Goal: Find specific page/section: Find specific page/section

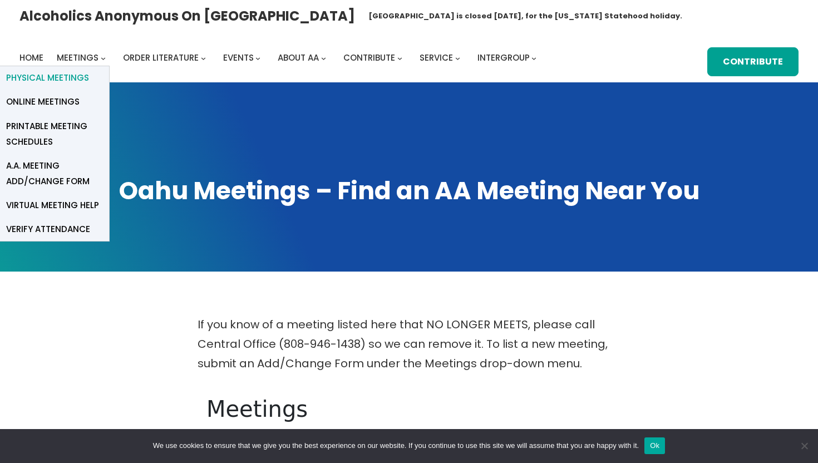
click at [75, 79] on span "Physical Meetings" at bounding box center [47, 78] width 83 height 16
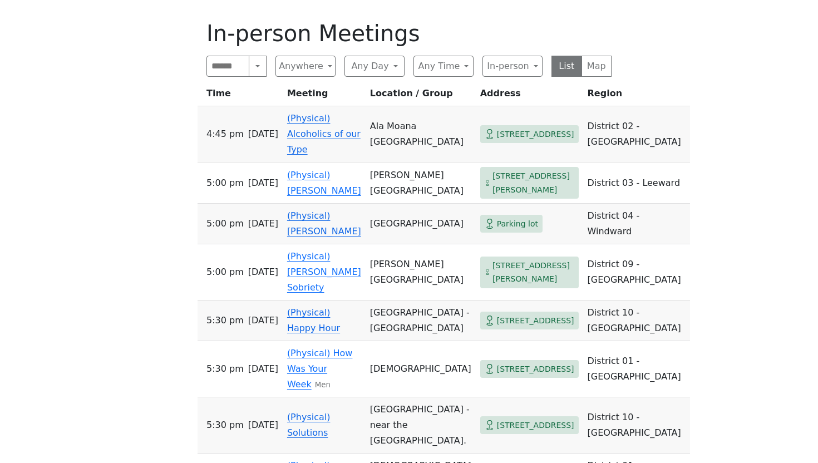
scroll to position [388, 0]
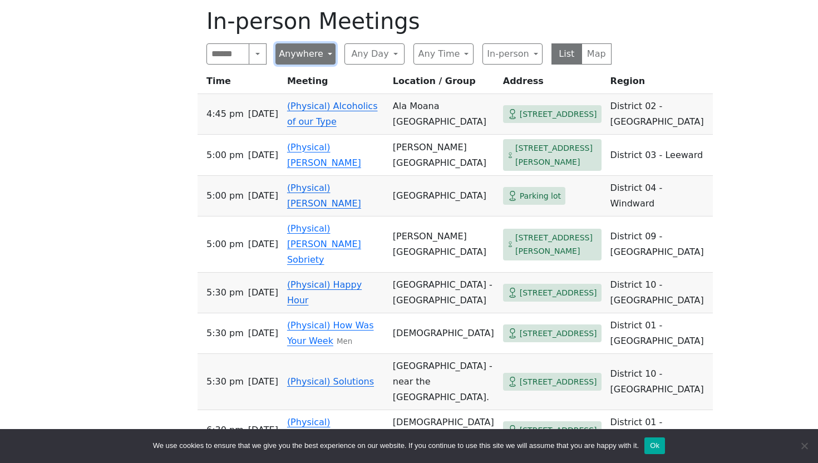
click at [320, 63] on button "Anywhere" at bounding box center [306, 53] width 60 height 21
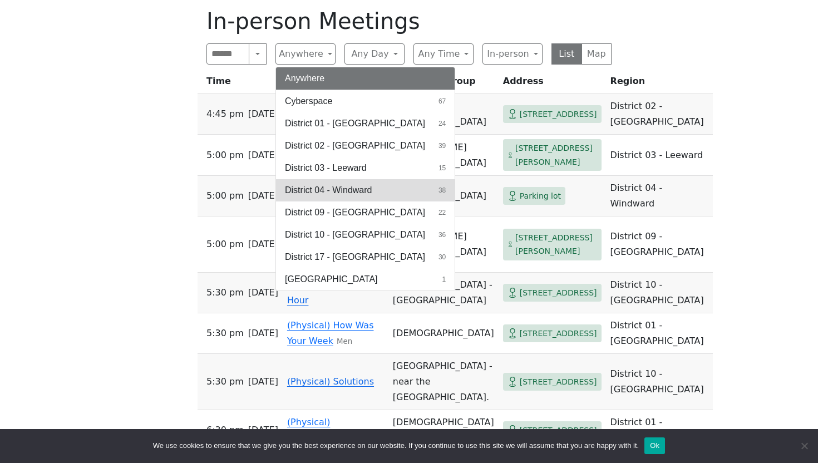
click at [370, 188] on span "District 04 - Windward" at bounding box center [328, 190] width 87 height 13
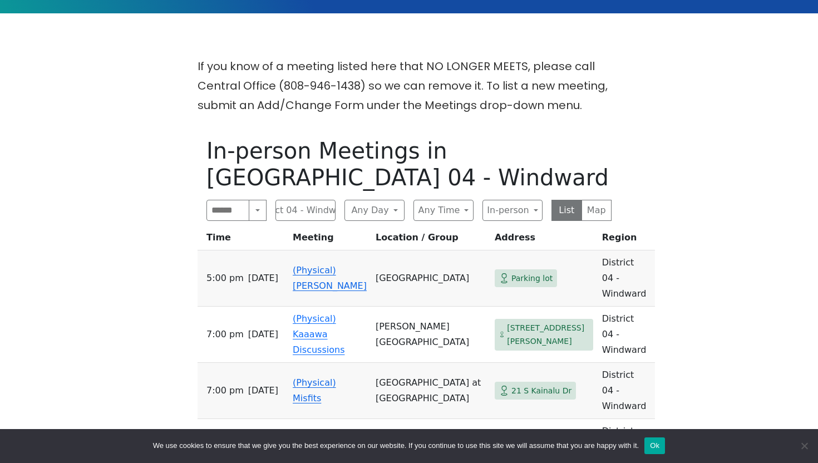
scroll to position [300, 0]
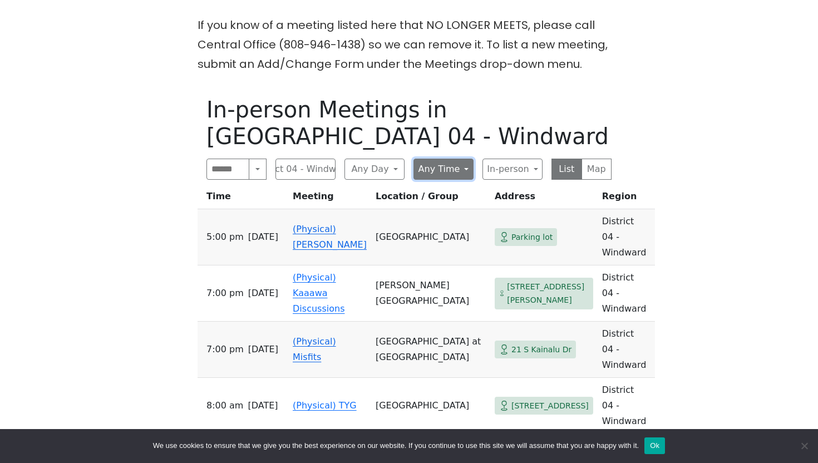
click at [464, 167] on button "Any Time" at bounding box center [444, 169] width 60 height 21
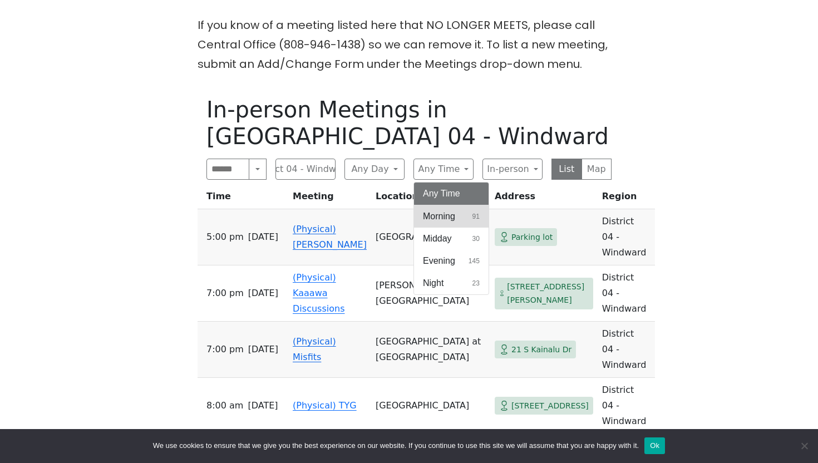
click at [451, 214] on span "Morning" at bounding box center [439, 216] width 32 height 13
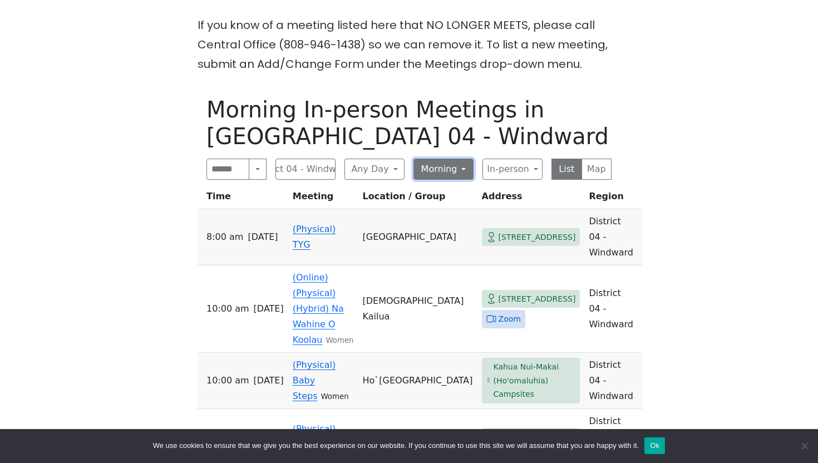
click at [451, 173] on button "Morning" at bounding box center [444, 169] width 60 height 21
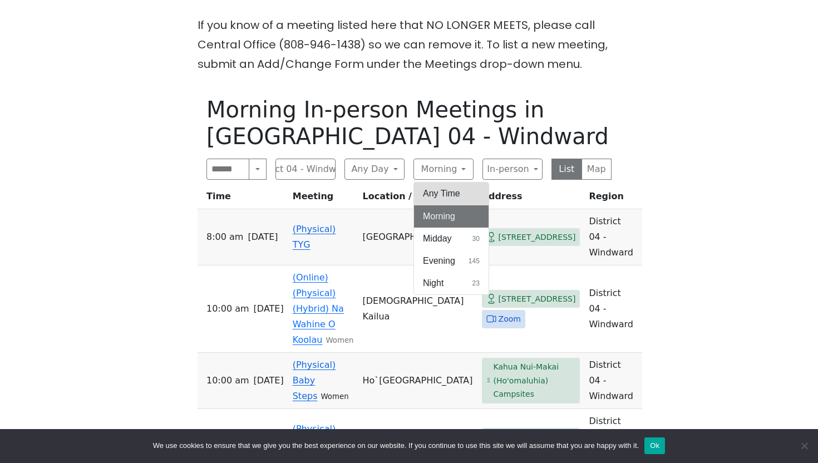
click at [453, 193] on button "Any Time" at bounding box center [451, 194] width 75 height 22
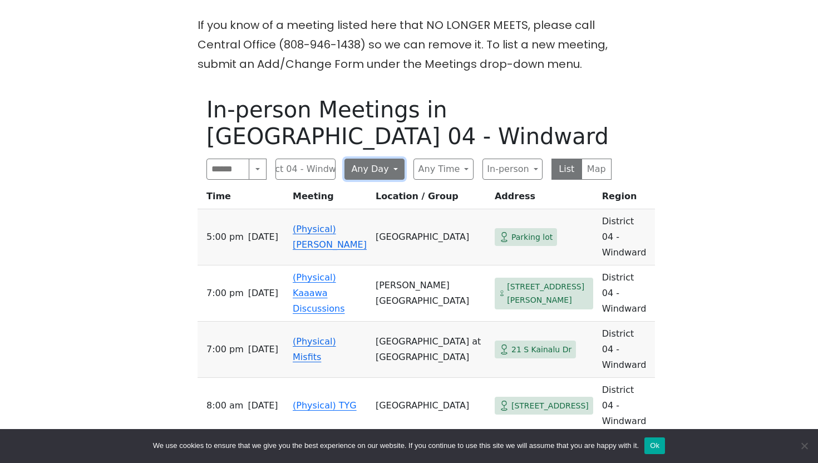
click at [390, 163] on button "Any Day" at bounding box center [375, 169] width 60 height 21
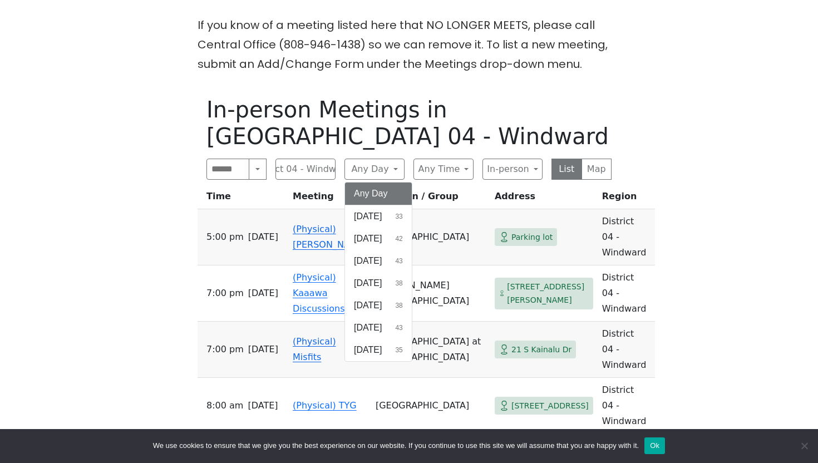
click at [393, 129] on h1 "In-person Meetings in District 04 - Windward" at bounding box center [409, 122] width 405 height 53
